Goal: Transaction & Acquisition: Purchase product/service

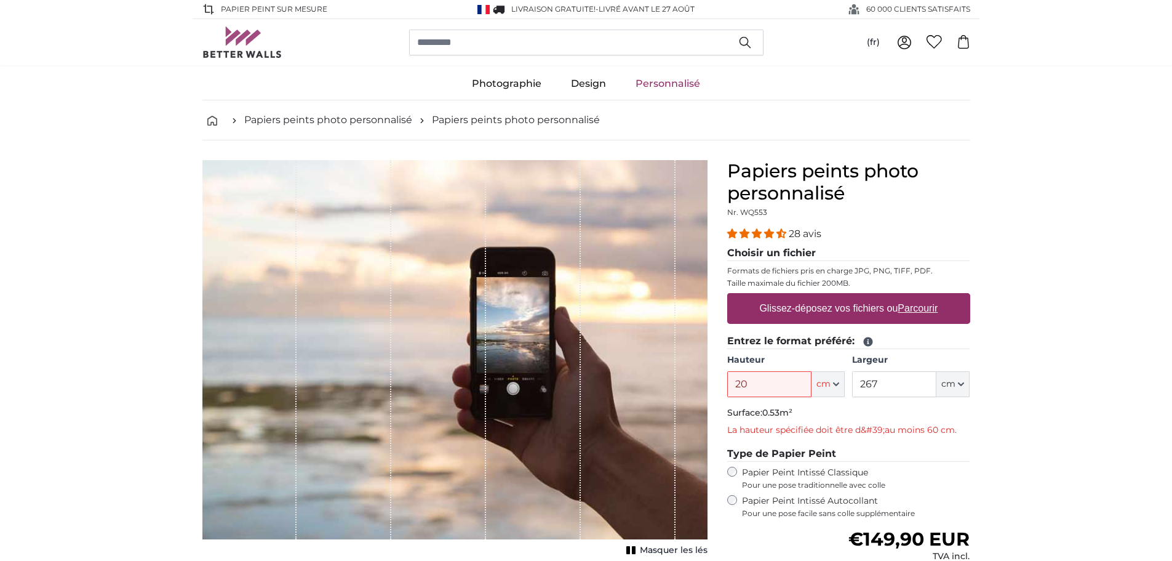
type input "20"
click at [902, 380] on input "267" at bounding box center [894, 384] width 84 height 26
type input "2"
type input """
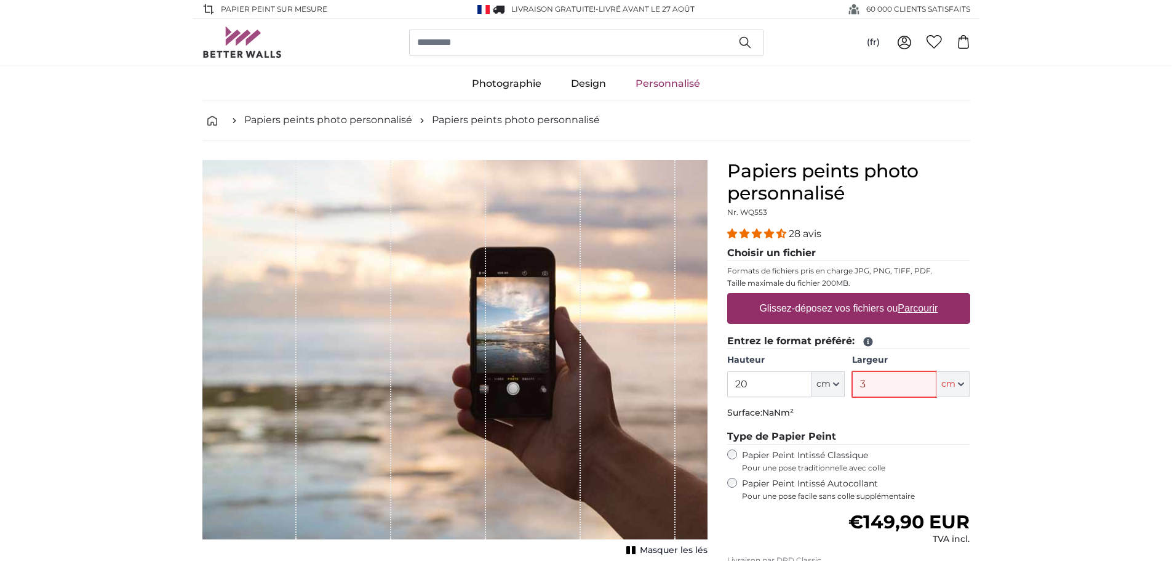
type input "30"
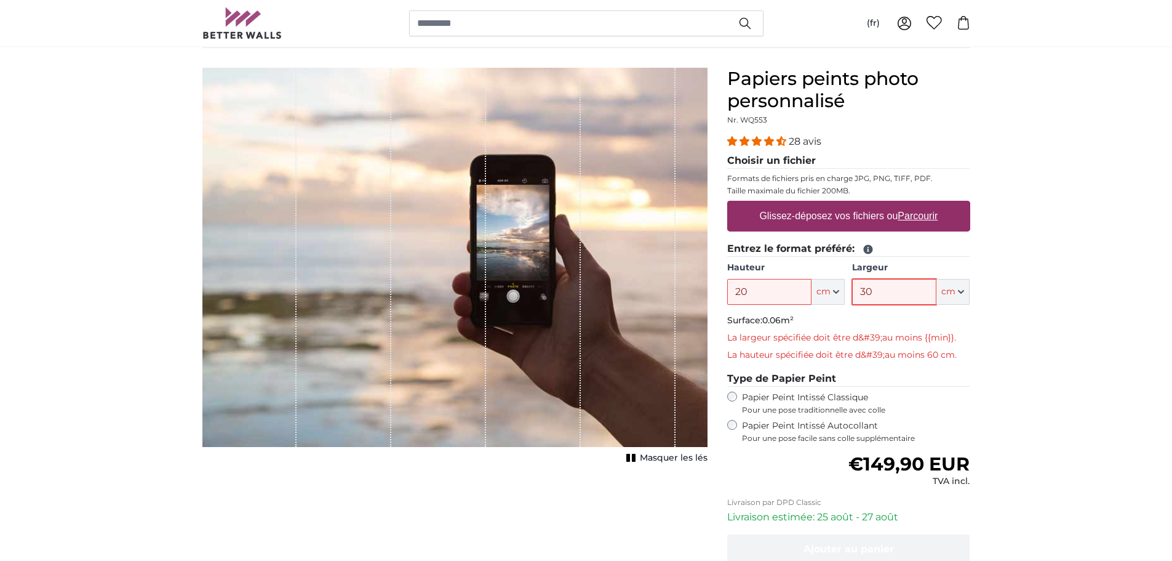
scroll to position [123, 0]
